Goal: Book appointment/travel/reservation

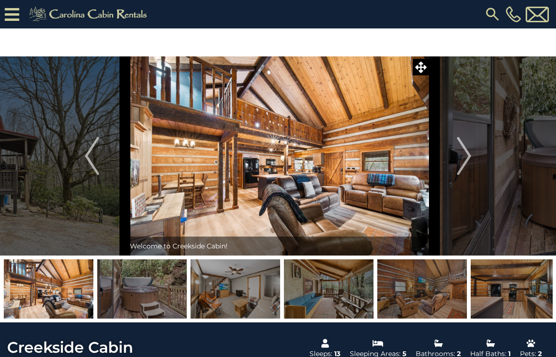
click at [492, 13] on img at bounding box center [492, 14] width 17 height 17
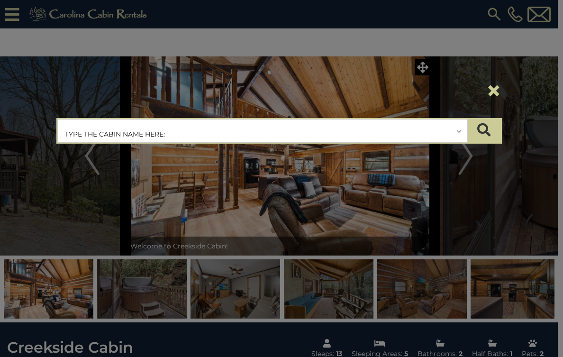
click at [89, 133] on input "text" at bounding box center [263, 131] width 410 height 24
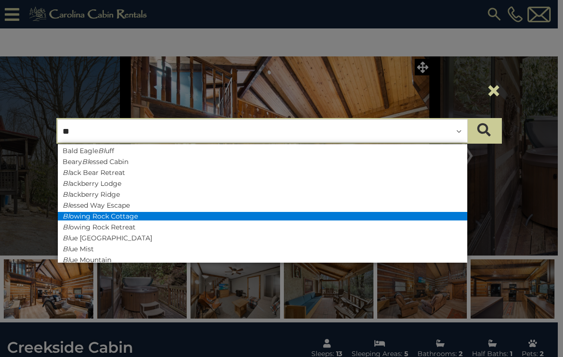
type input "**"
click at [85, 213] on li "Bl owing Rock Cottage" at bounding box center [263, 216] width 410 height 9
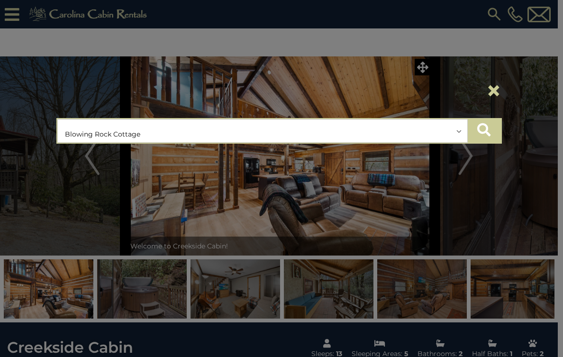
click at [485, 133] on icon "submit" at bounding box center [483, 129] width 13 height 13
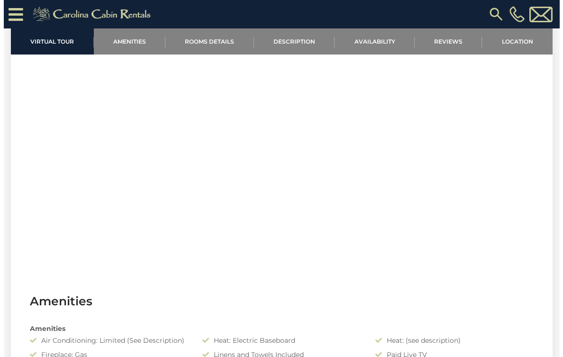
scroll to position [309, 0]
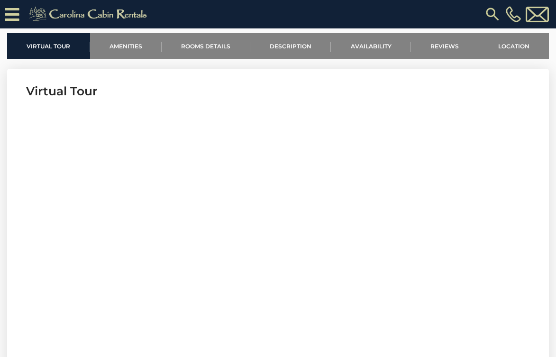
click at [495, 18] on img at bounding box center [492, 14] width 17 height 17
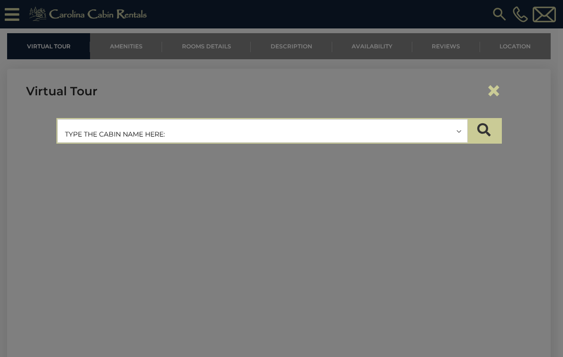
click at [78, 136] on input "text" at bounding box center [263, 131] width 410 height 24
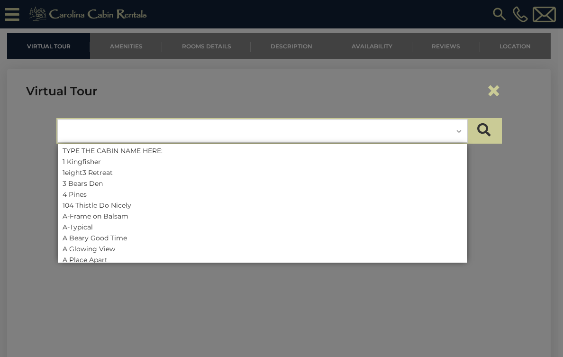
type input "*"
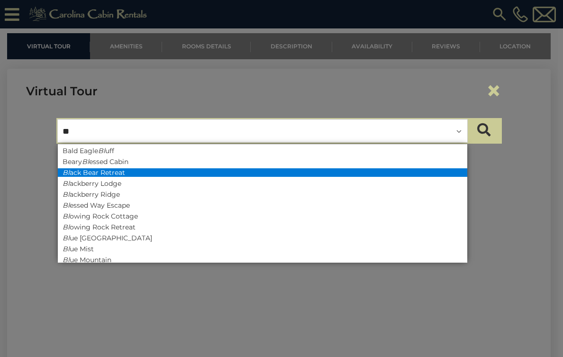
type input "*"
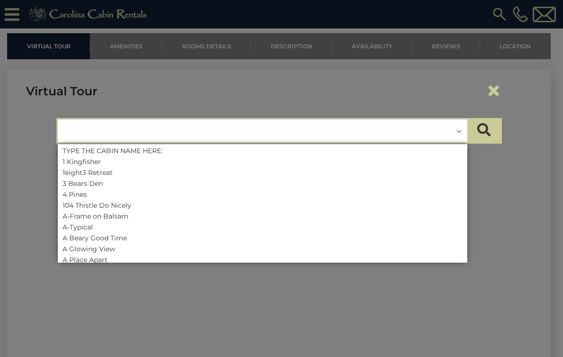
click at [243, 87] on div "×" at bounding box center [279, 91] width 460 height 40
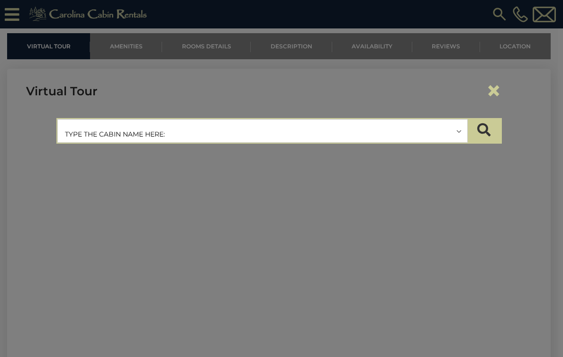
click at [81, 133] on input "text" at bounding box center [263, 131] width 410 height 24
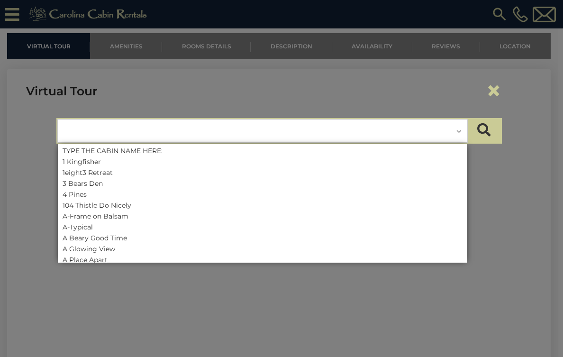
click at [73, 133] on input "text" at bounding box center [263, 131] width 410 height 24
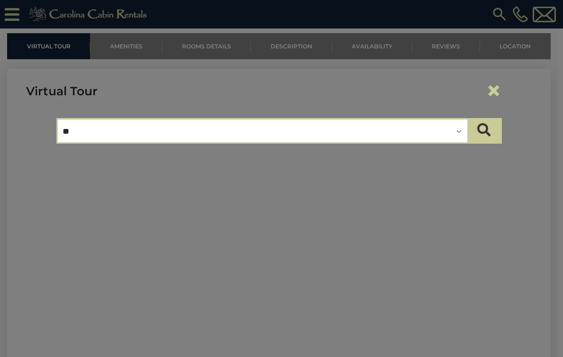
type input "*"
